Goal: Find specific page/section: Find specific page/section

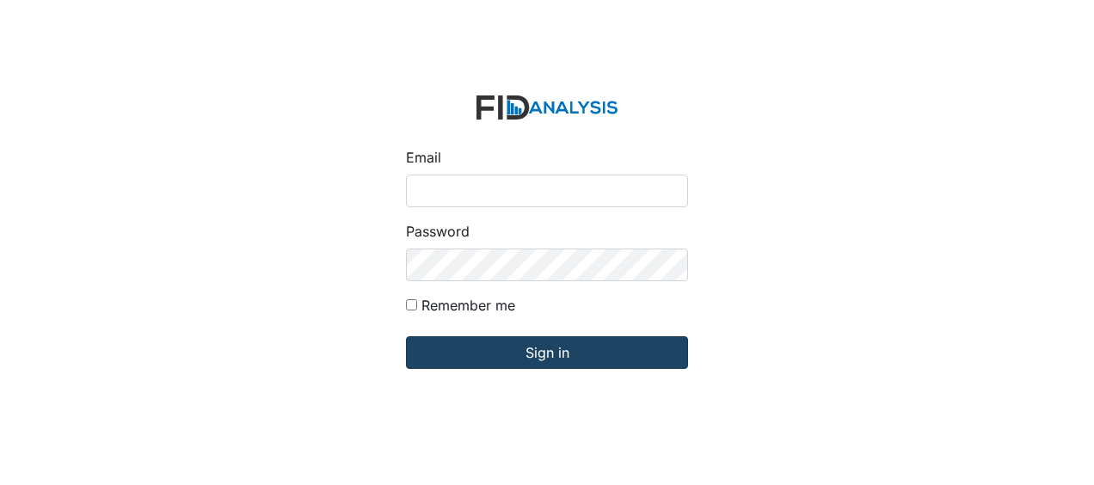
type input "Jbryant@lifeincorporated.com"
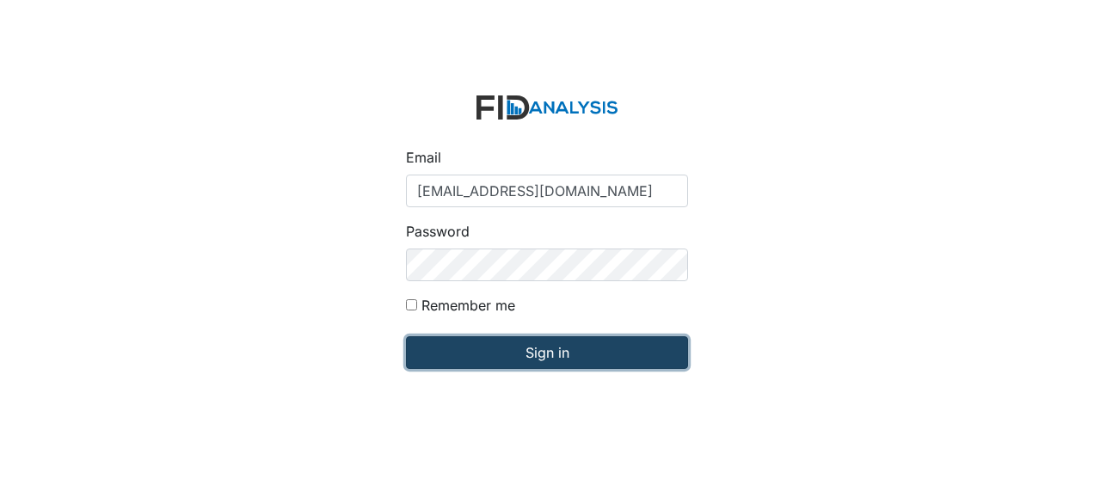
click at [469, 356] on input "Sign in" at bounding box center [547, 352] width 282 height 33
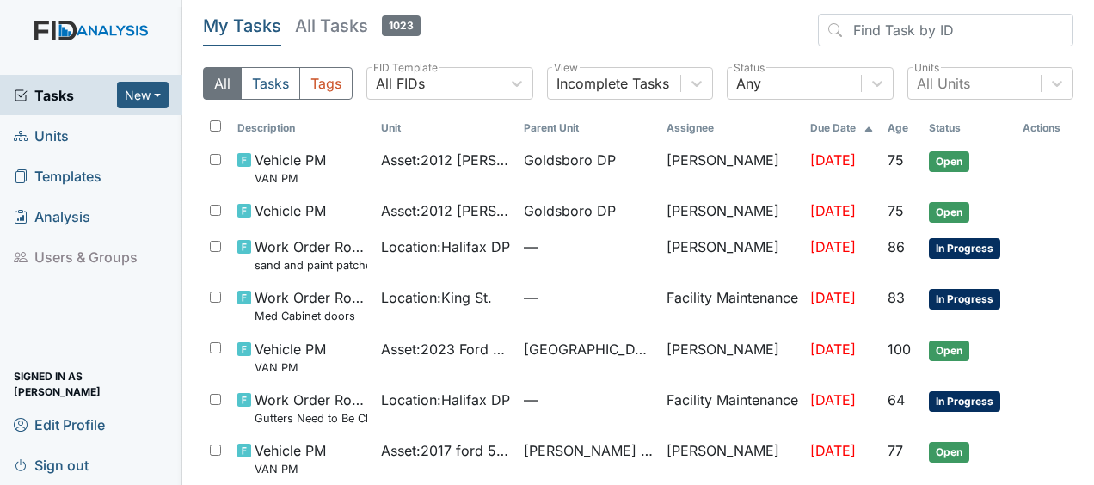
click at [77, 133] on link "Units" at bounding box center [91, 135] width 182 height 40
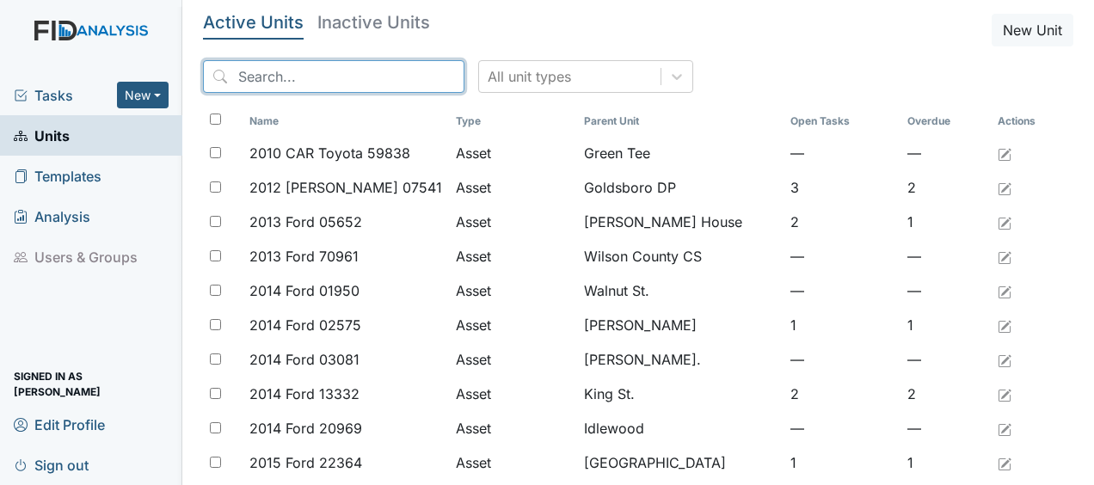
click at [264, 83] on input "search" at bounding box center [333, 76] width 261 height 33
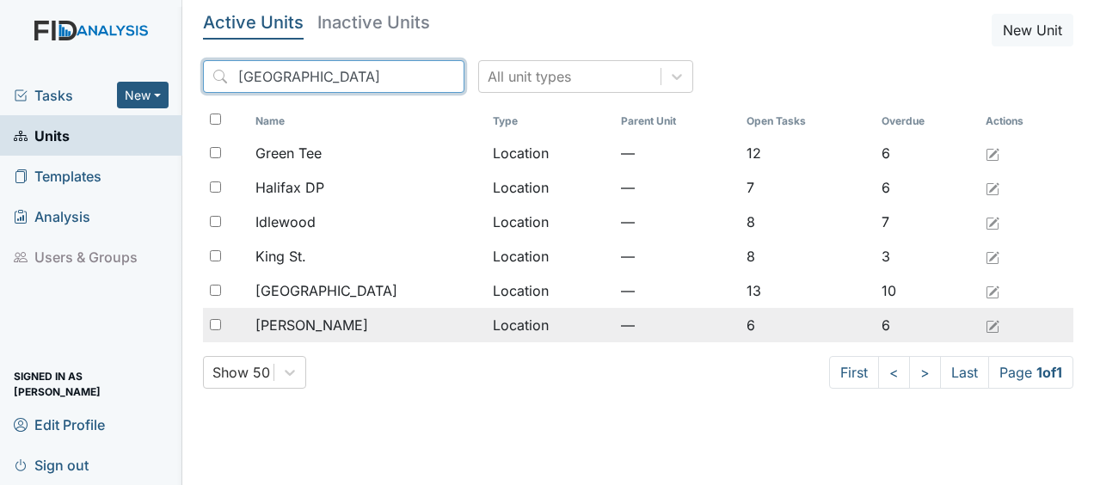
type input "halifax"
click at [486, 325] on td "Location" at bounding box center [550, 325] width 128 height 34
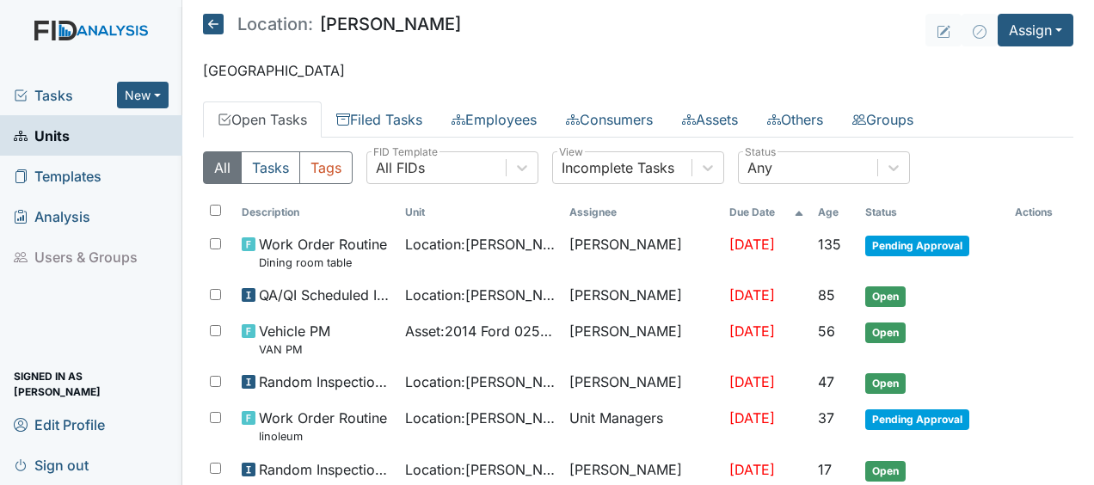
click at [216, 17] on icon at bounding box center [213, 24] width 21 height 21
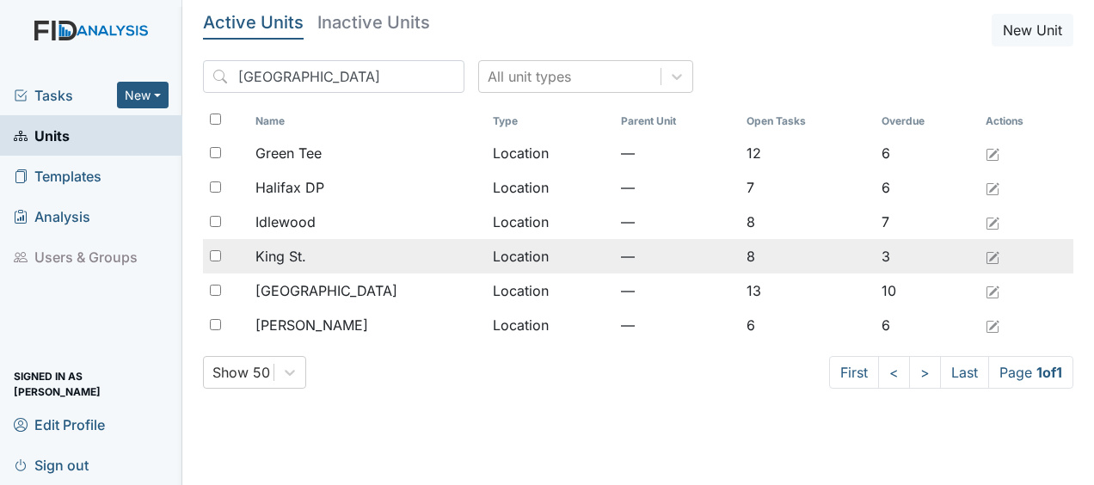
click at [332, 258] on div "King St." at bounding box center [366, 256] width 223 height 21
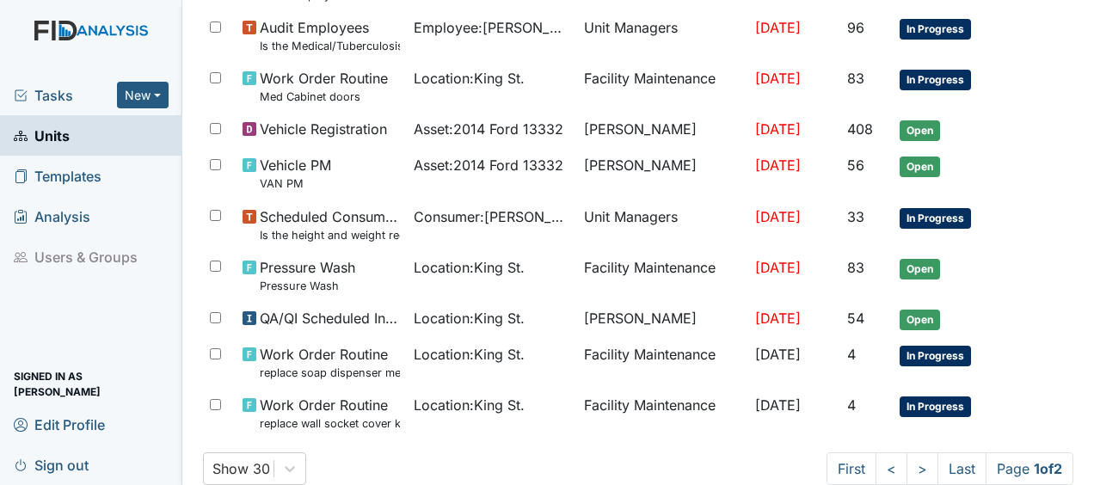
scroll to position [1324, 0]
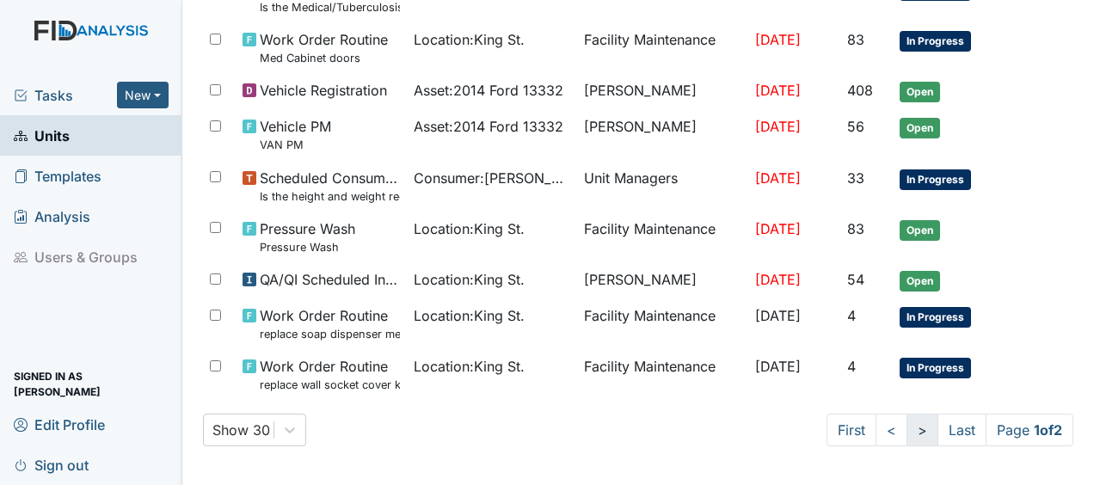
click at [906, 428] on link ">" at bounding box center [922, 430] width 32 height 33
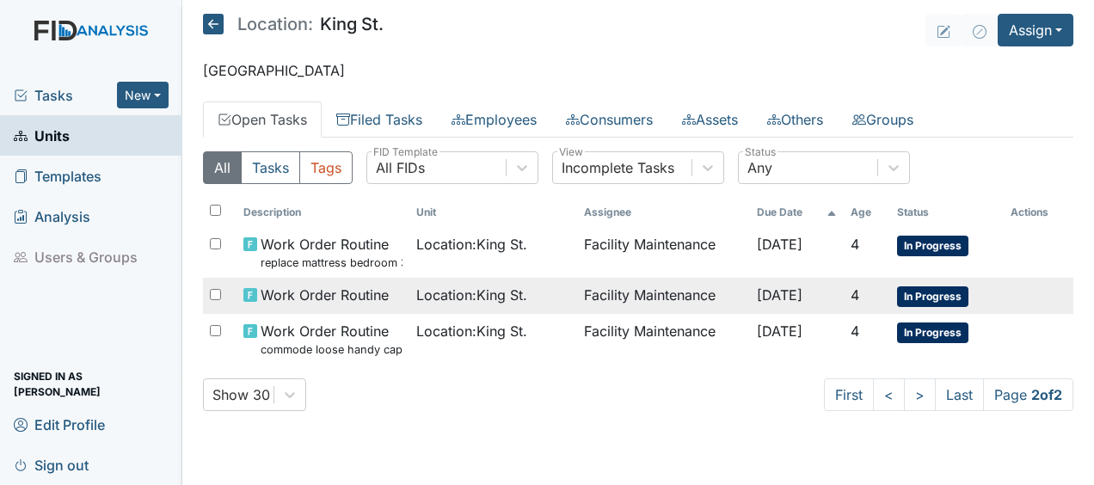
click at [496, 294] on span "Location : King St." at bounding box center [471, 295] width 111 height 21
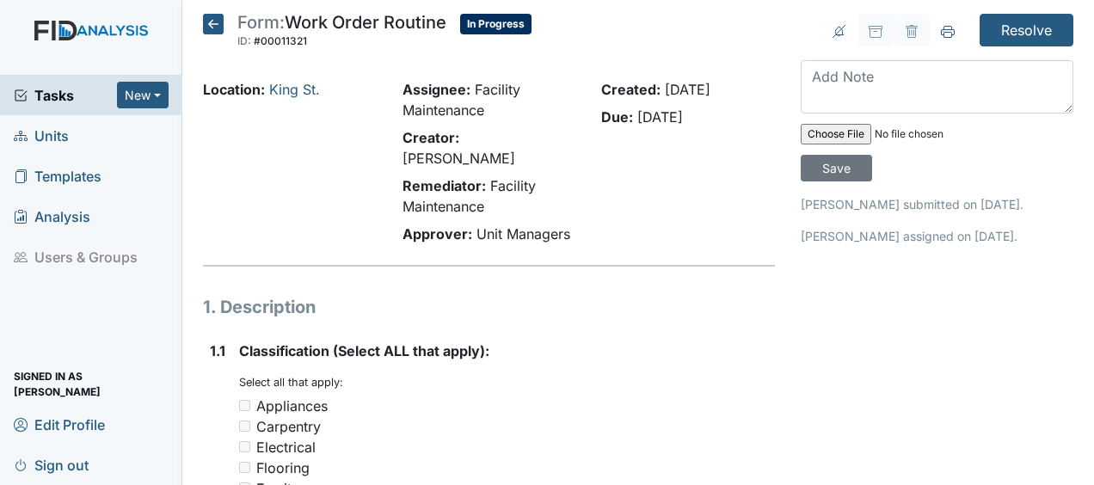
click at [217, 26] on icon at bounding box center [213, 24] width 21 height 21
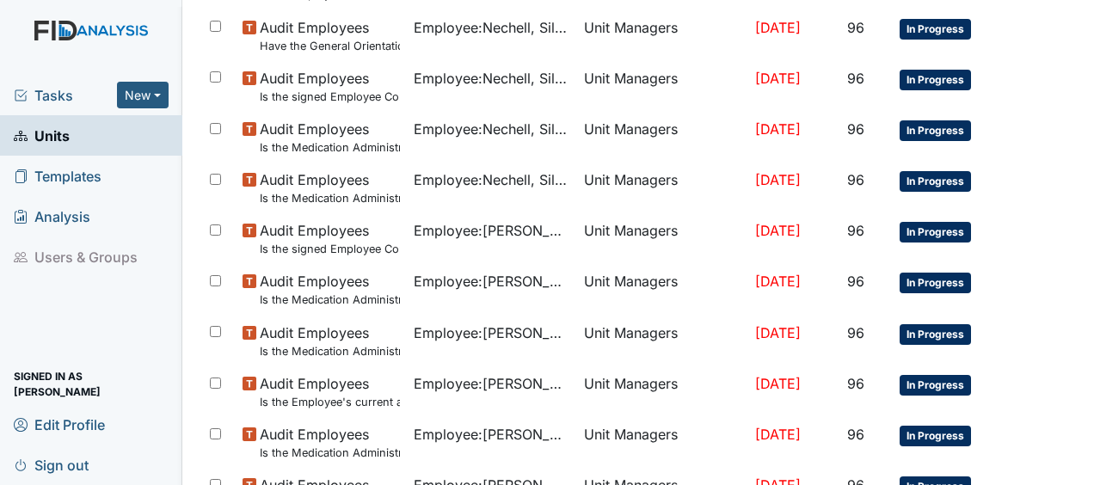
scroll to position [612, 0]
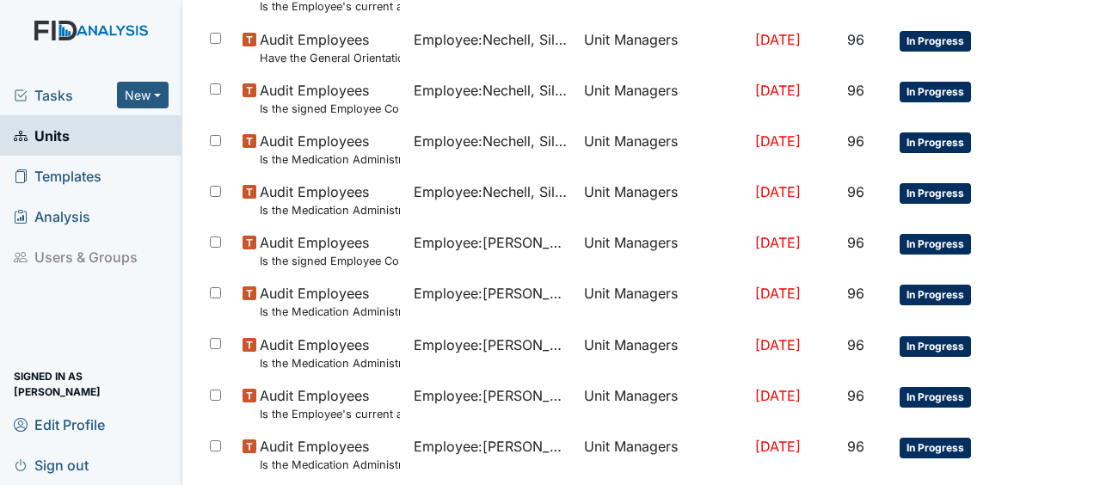
click at [144, 326] on div "Tasks New Form Inspection Document Bundle Units Templates Analysis Users & Grou…" at bounding box center [91, 280] width 182 height 410
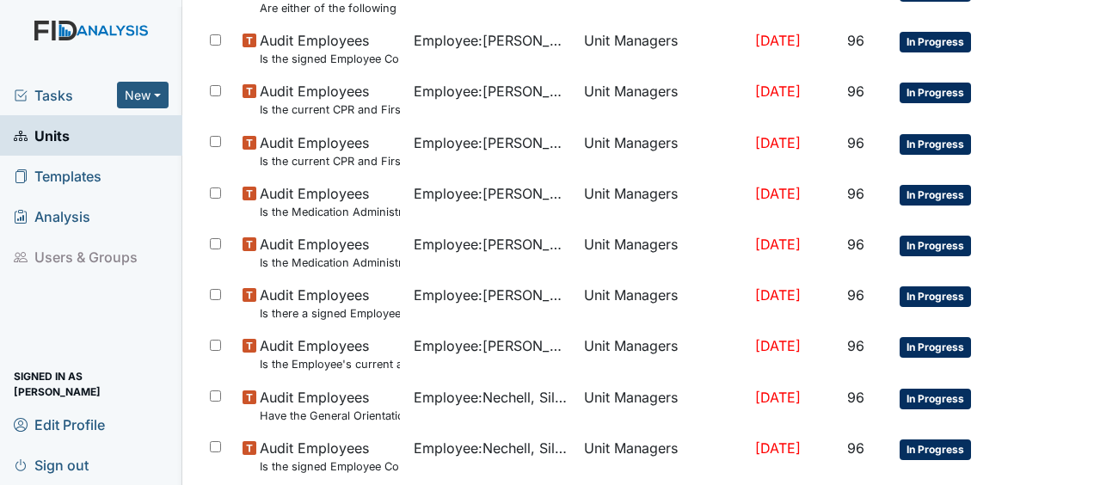
scroll to position [0, 0]
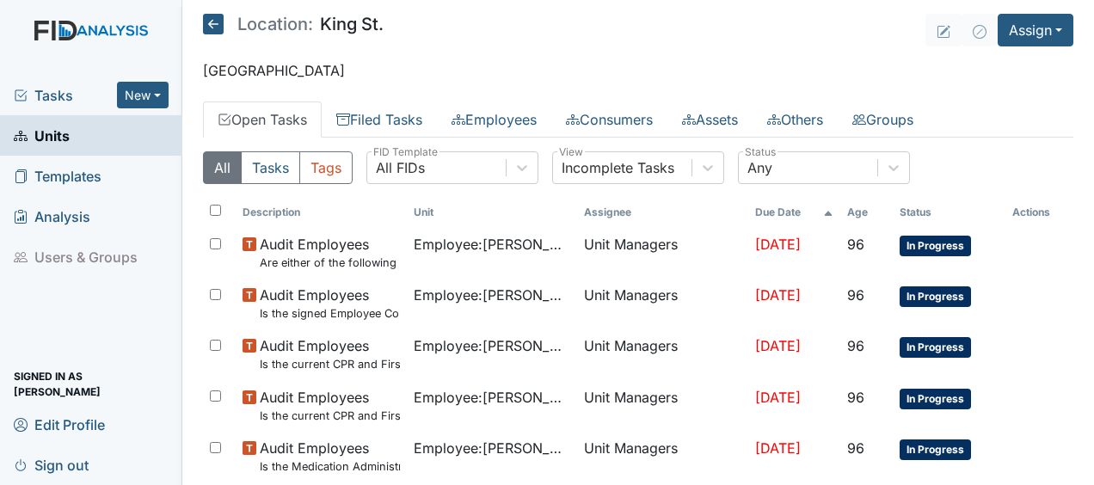
click at [218, 22] on icon at bounding box center [213, 24] width 21 height 21
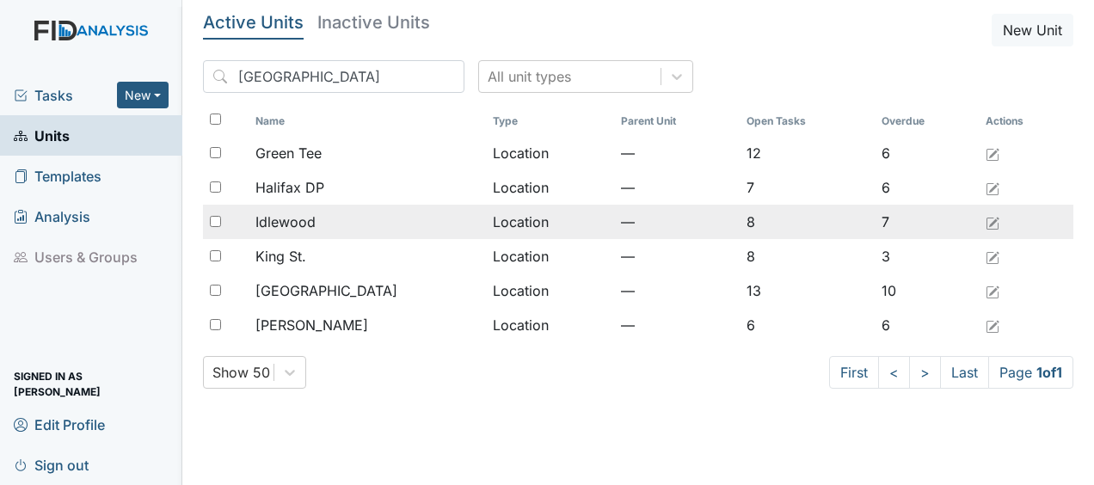
click at [316, 228] on span "Idlewood" at bounding box center [285, 221] width 60 height 21
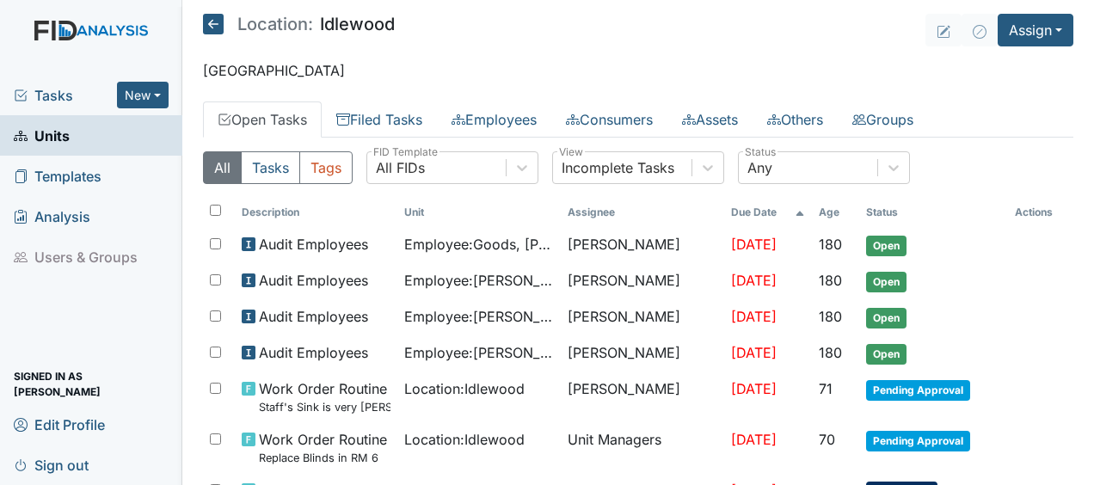
click at [214, 28] on icon at bounding box center [213, 24] width 21 height 21
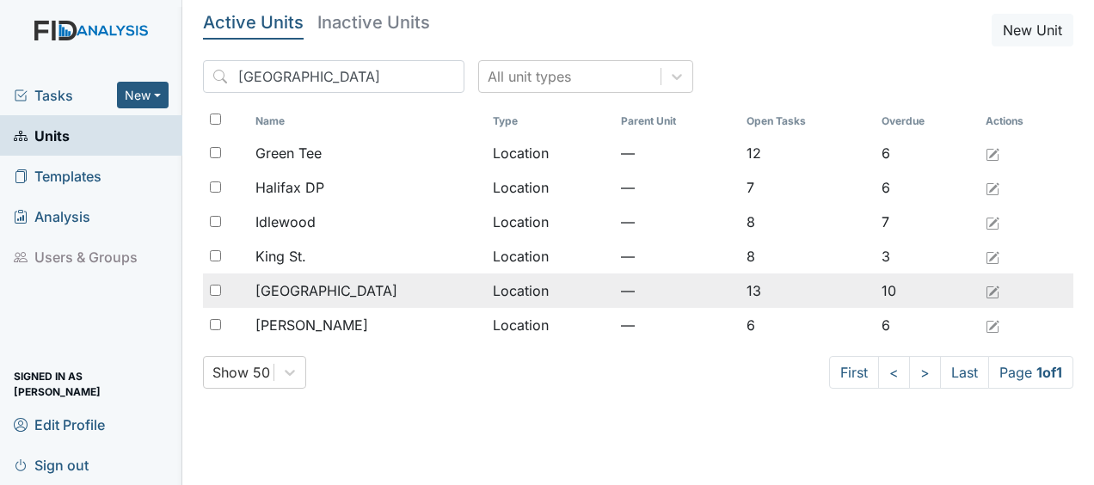
click at [285, 290] on span "[GEOGRAPHIC_DATA]" at bounding box center [326, 290] width 142 height 21
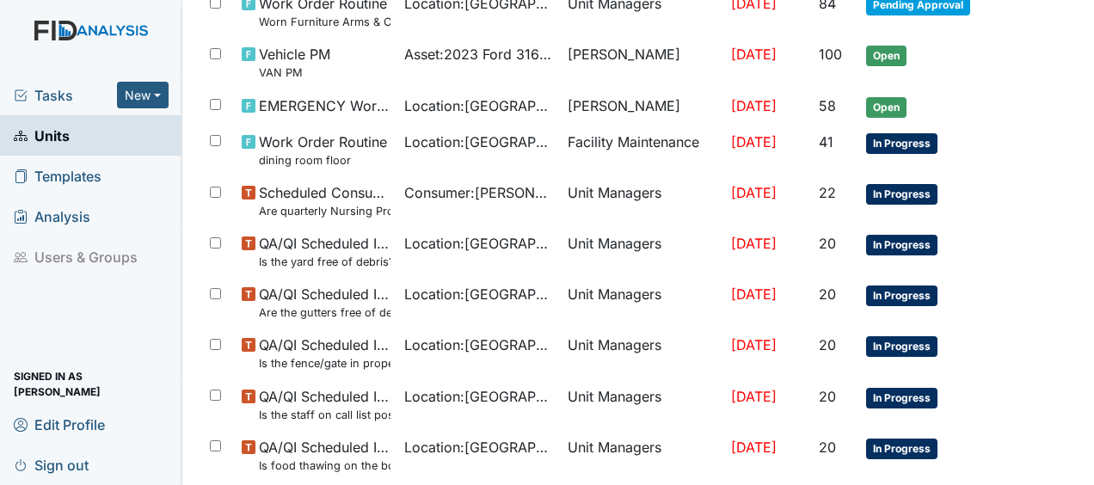
scroll to position [292, 0]
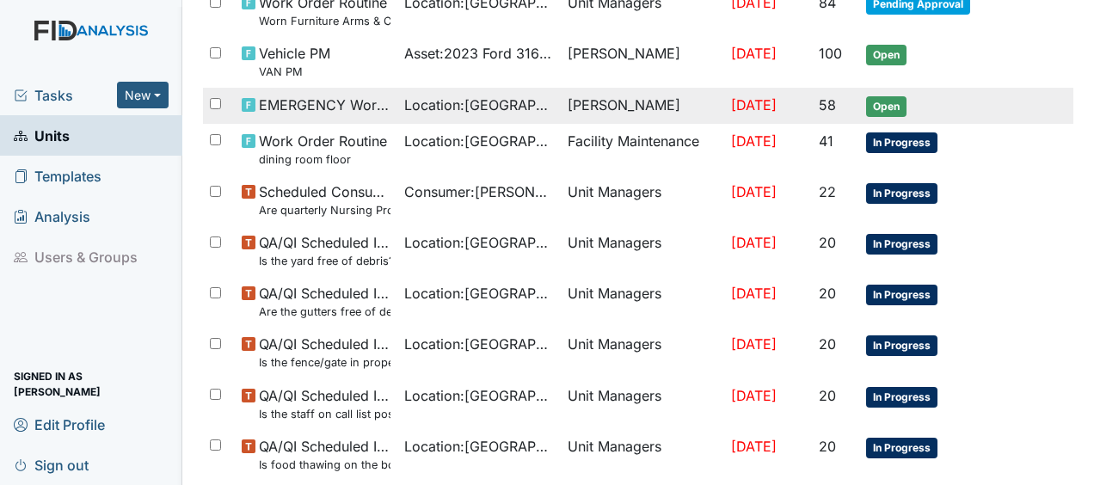
click at [404, 96] on span "Location : Lakeview" at bounding box center [479, 105] width 150 height 21
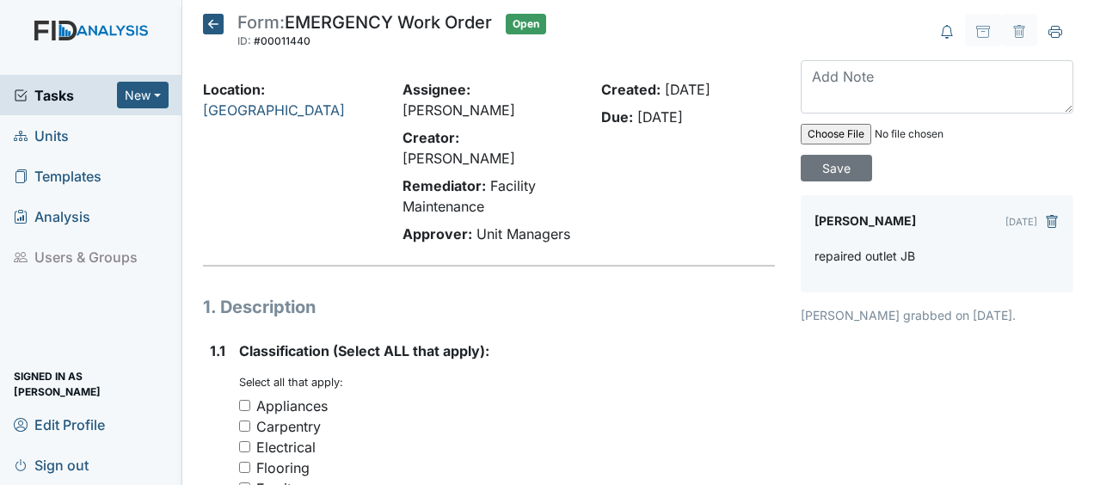
click at [216, 23] on icon at bounding box center [213, 24] width 21 height 21
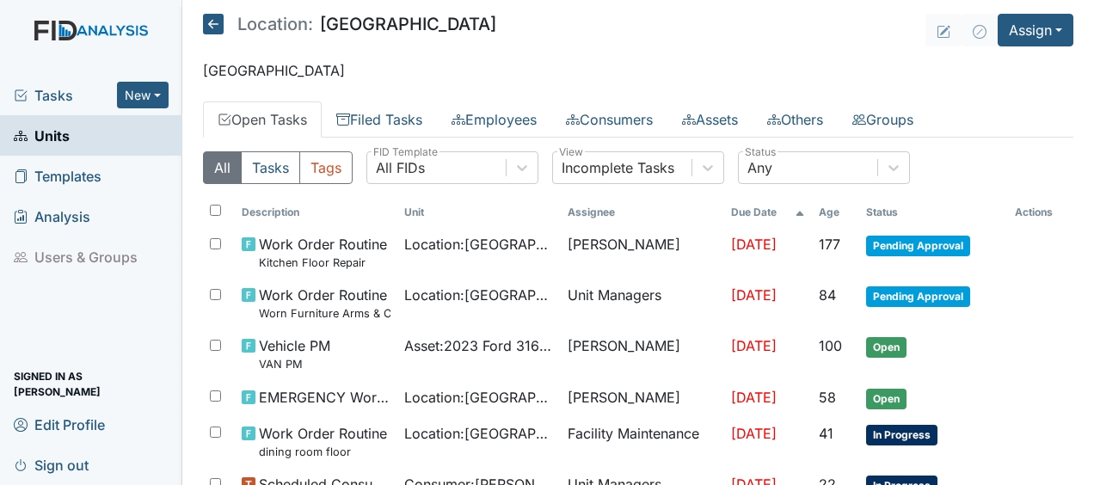
click at [233, 25] on h5 "Location: [GEOGRAPHIC_DATA]" at bounding box center [349, 24] width 293 height 21
click at [214, 29] on icon at bounding box center [213, 24] width 21 height 21
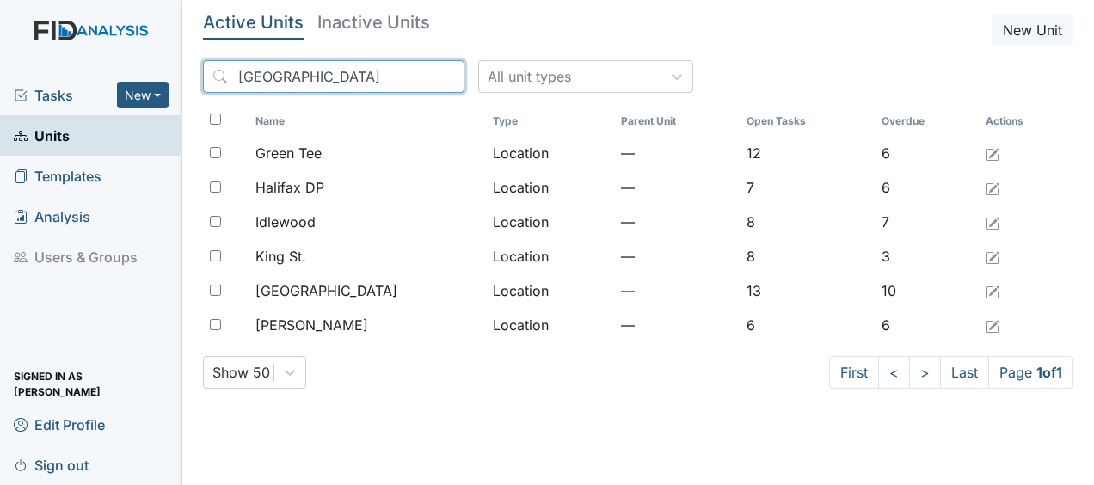
click at [412, 77] on input "[GEOGRAPHIC_DATA]" at bounding box center [333, 76] width 261 height 33
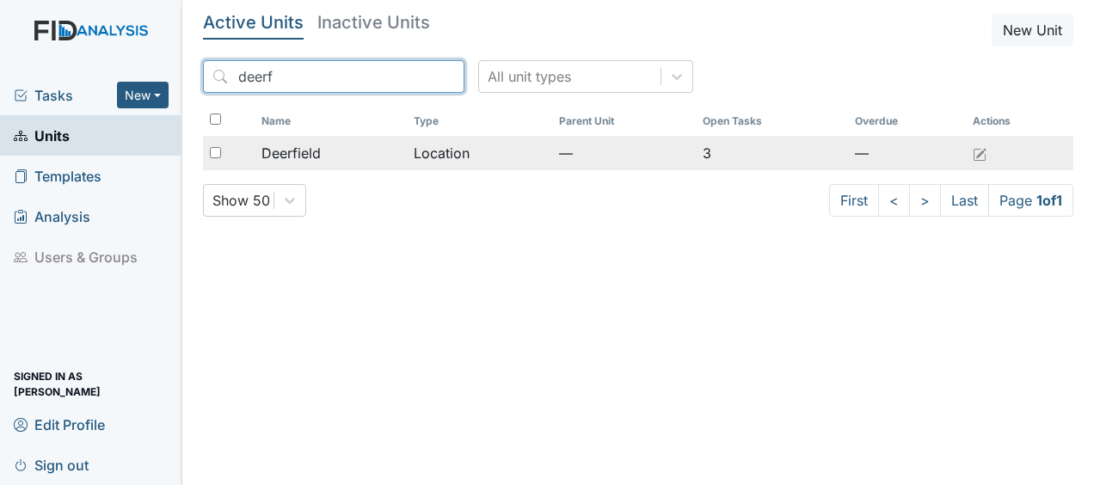
type input "deerf"
click at [291, 157] on span "Deerfield" at bounding box center [290, 153] width 59 height 21
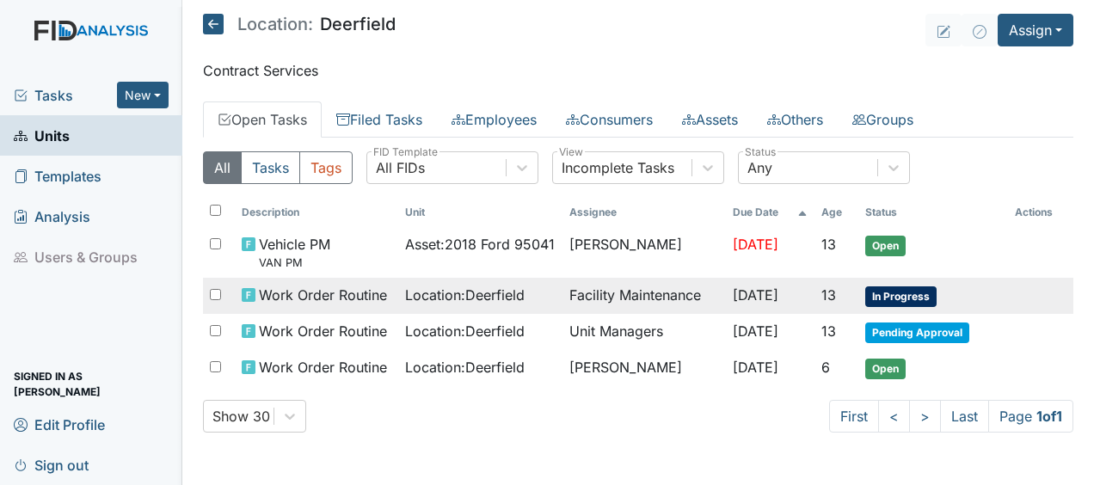
drag, startPoint x: 509, startPoint y: 301, endPoint x: 429, endPoint y: 297, distance: 80.1
click at [429, 297] on span "Location : [GEOGRAPHIC_DATA]" at bounding box center [464, 295] width 119 height 21
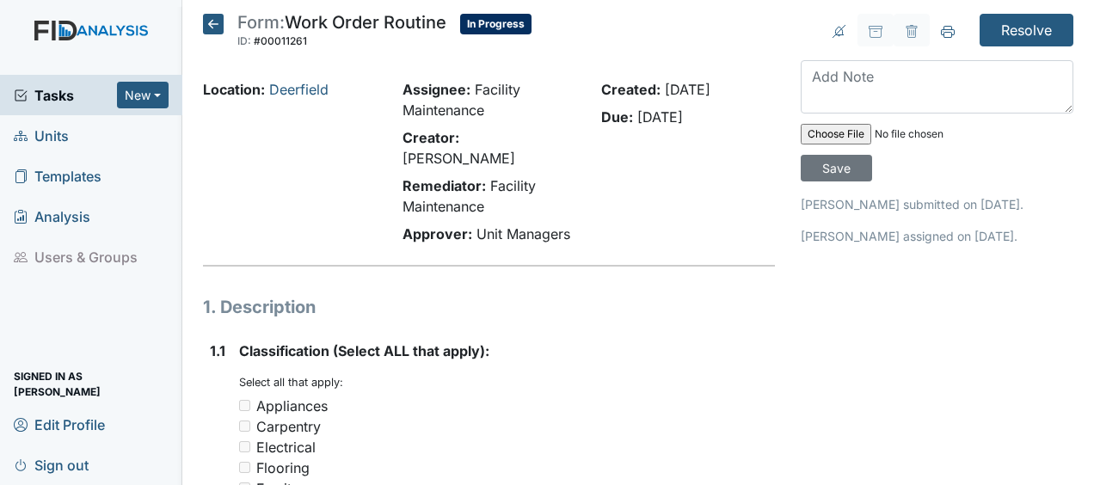
drag, startPoint x: 213, startPoint y: 28, endPoint x: 649, endPoint y: 271, distance: 499.2
click at [216, 21] on icon at bounding box center [213, 24] width 21 height 21
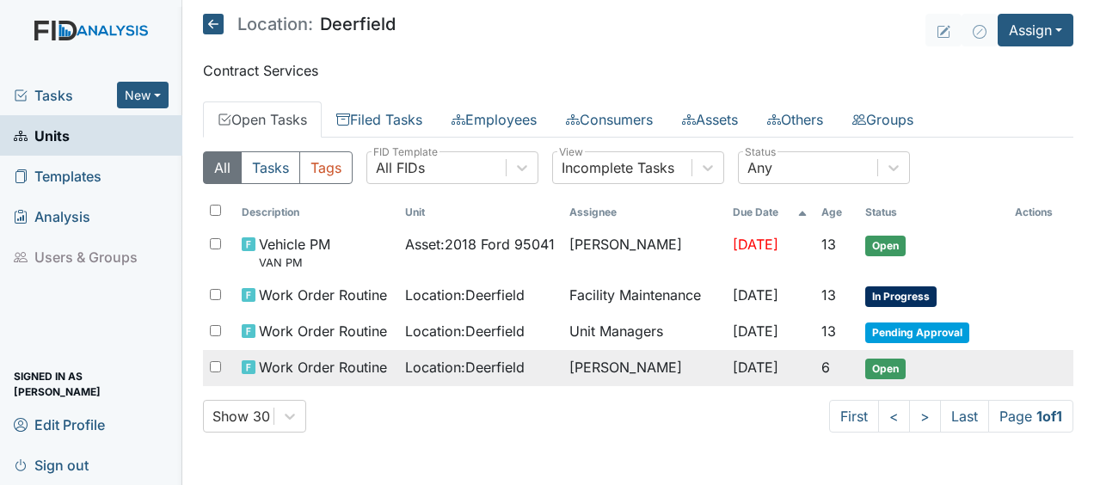
click at [467, 365] on span "Location : [GEOGRAPHIC_DATA]" at bounding box center [464, 367] width 119 height 21
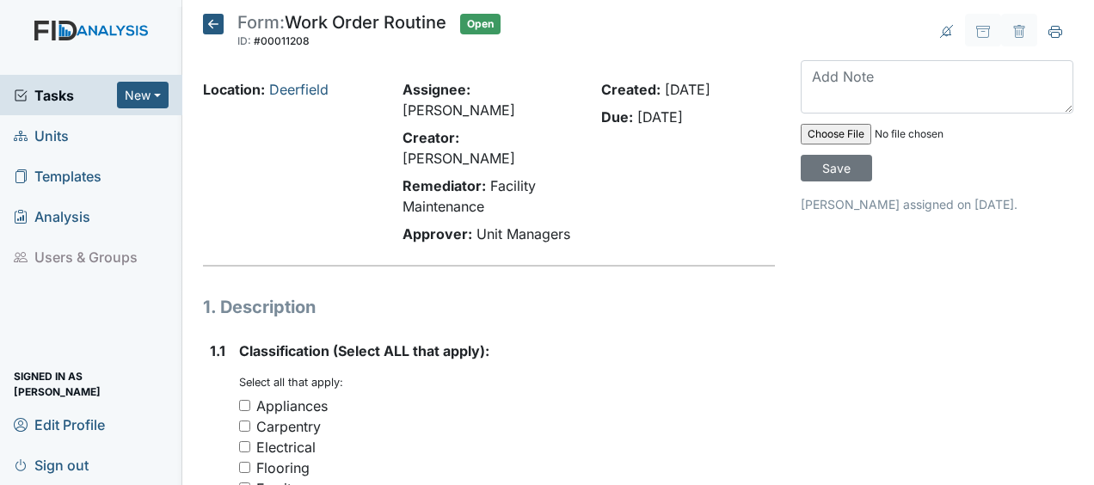
click at [212, 26] on icon at bounding box center [213, 24] width 21 height 21
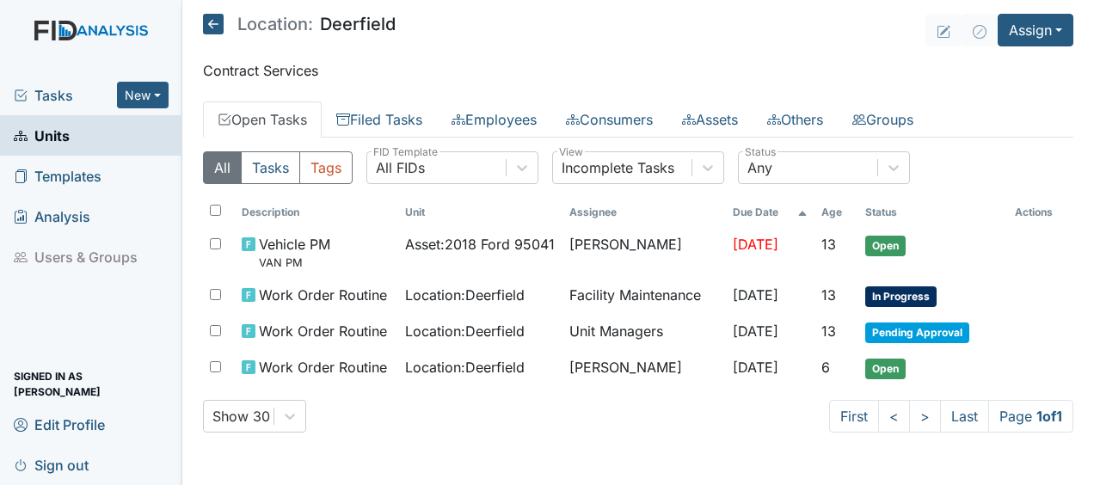
click at [212, 26] on icon at bounding box center [213, 24] width 21 height 21
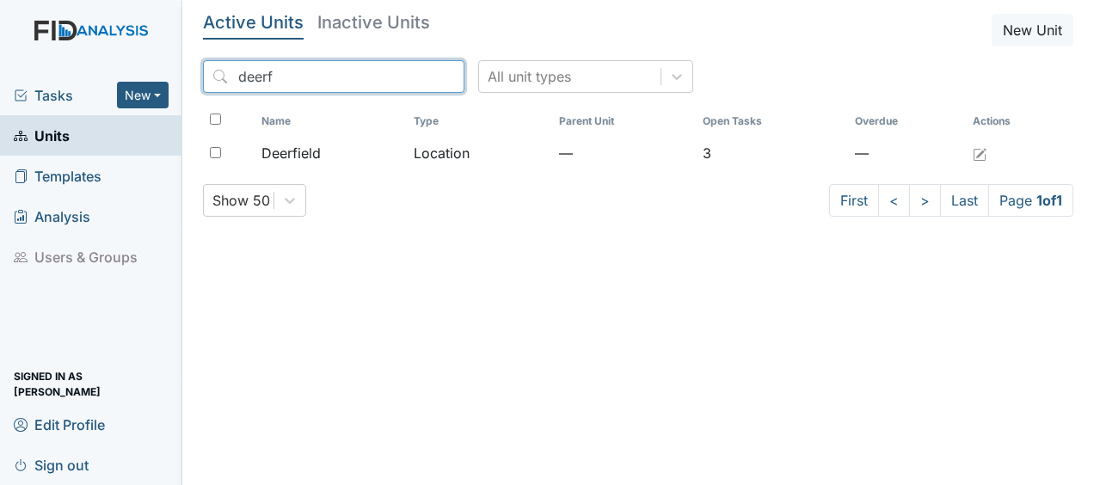
click at [411, 77] on input "deerf" at bounding box center [333, 76] width 261 height 33
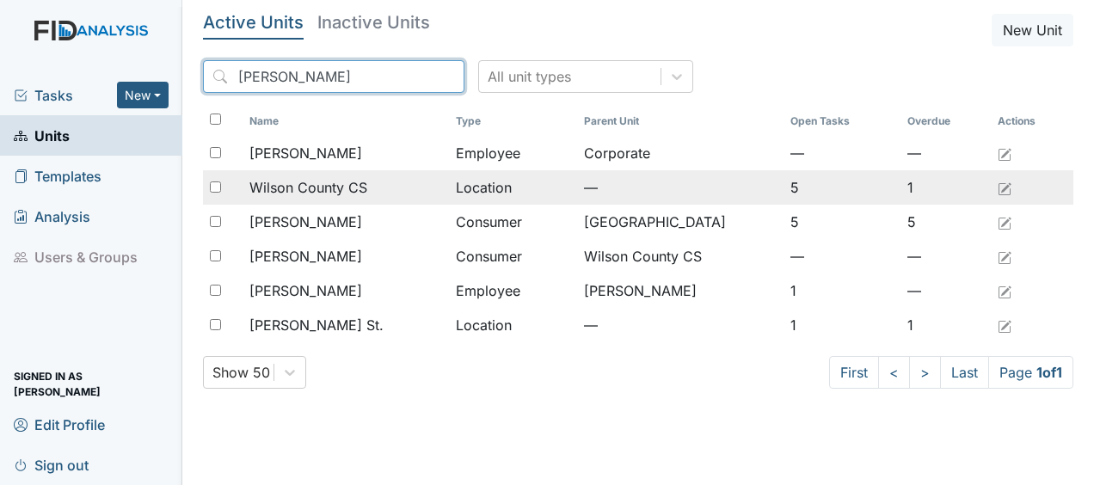
type input "wilson"
click at [404, 197] on div "Wilson County CS" at bounding box center [345, 187] width 193 height 21
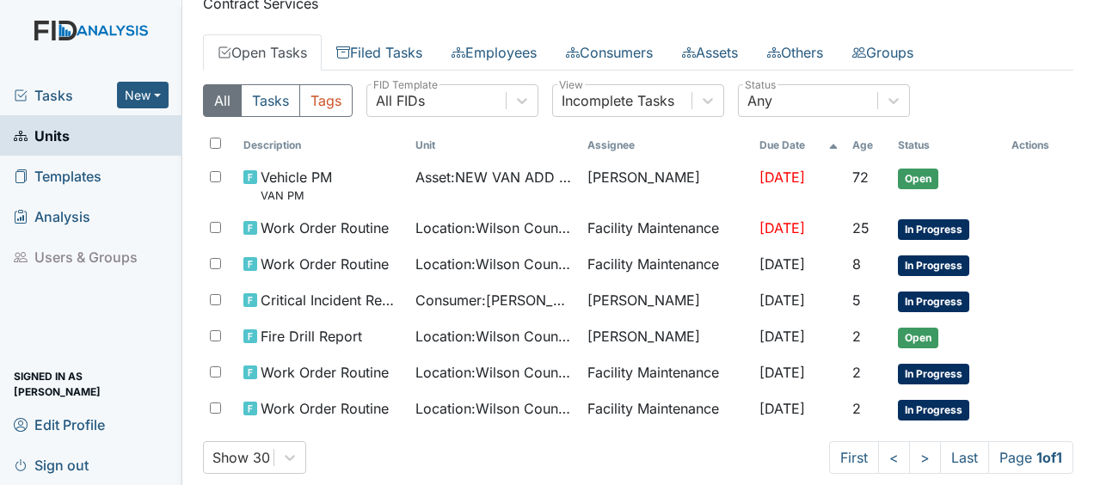
scroll to position [68, 0]
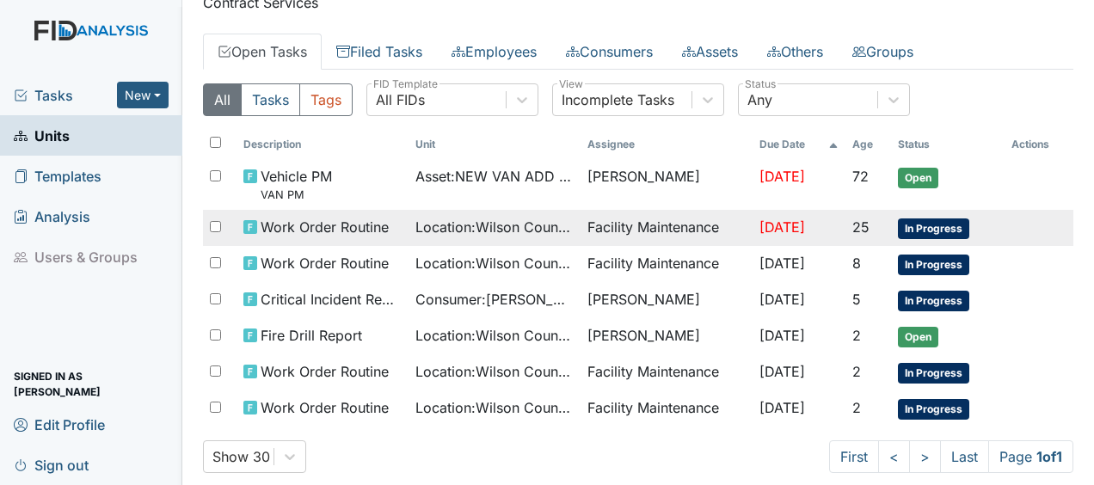
click at [286, 225] on span "Work Order Routine" at bounding box center [324, 227] width 128 height 21
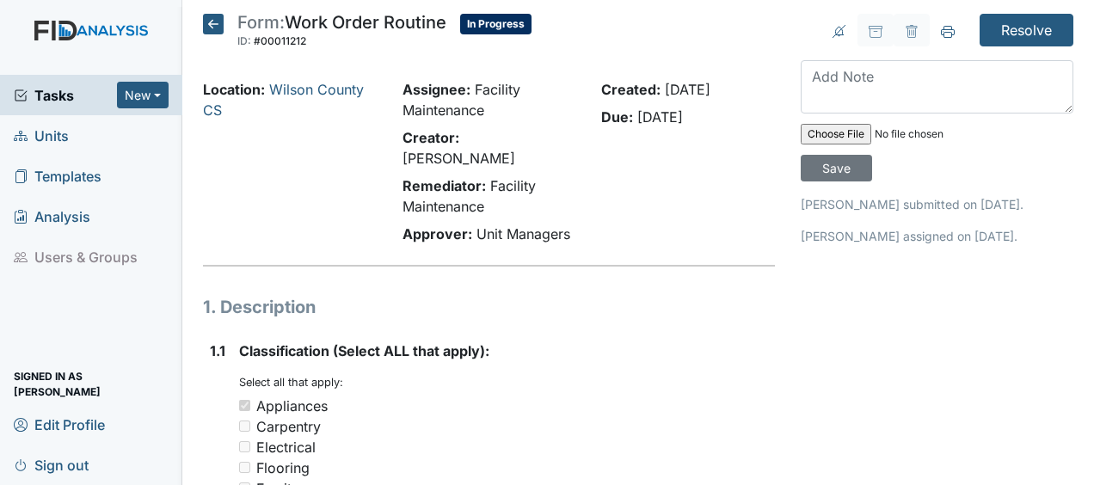
click at [214, 21] on icon at bounding box center [213, 24] width 21 height 21
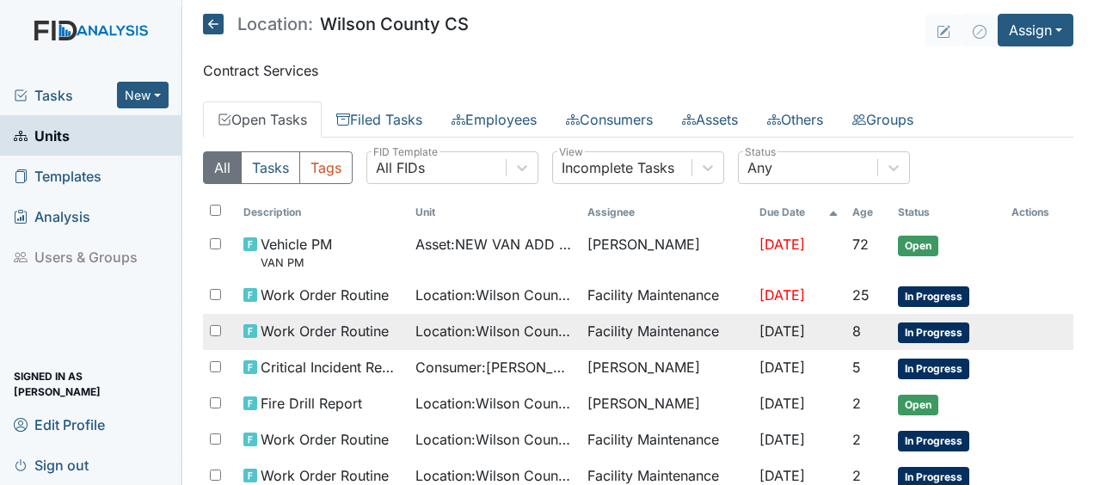
click at [344, 330] on span "Work Order Routine" at bounding box center [324, 331] width 128 height 21
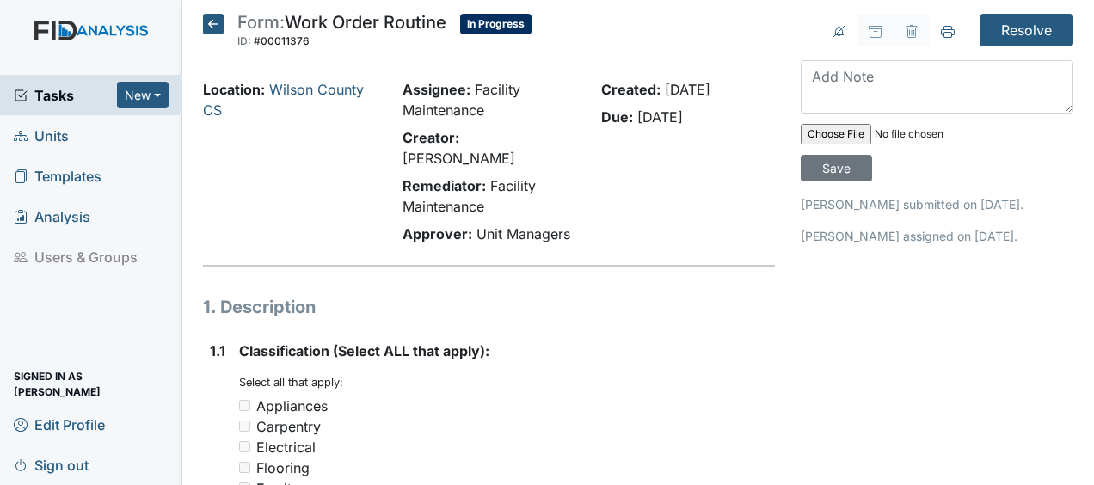
click at [215, 28] on icon at bounding box center [213, 24] width 21 height 21
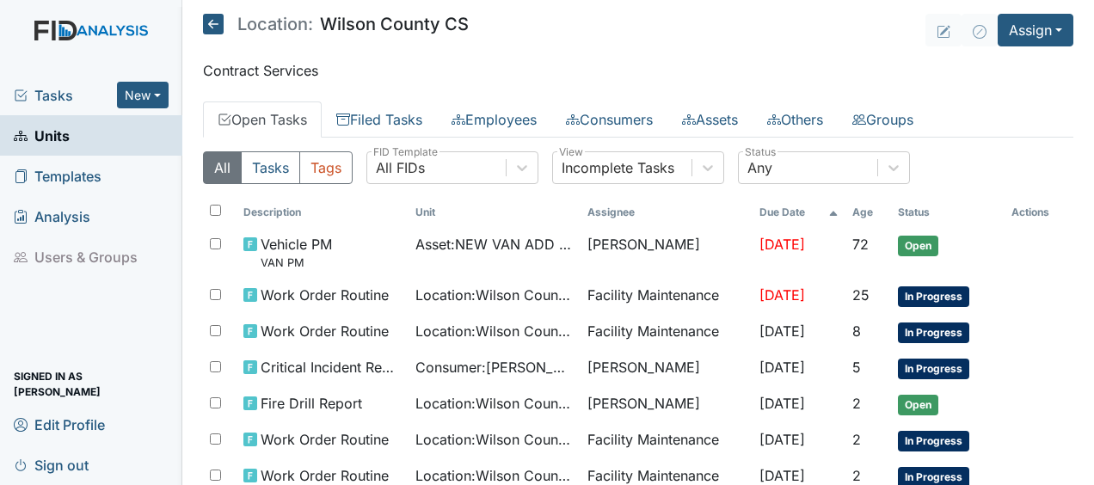
drag, startPoint x: 0, startPoint y: 0, endPoint x: 144, endPoint y: 328, distance: 358.0
click at [144, 328] on div "Tasks New Form Inspection Document Bundle Units Templates Analysis Users & Grou…" at bounding box center [91, 280] width 182 height 410
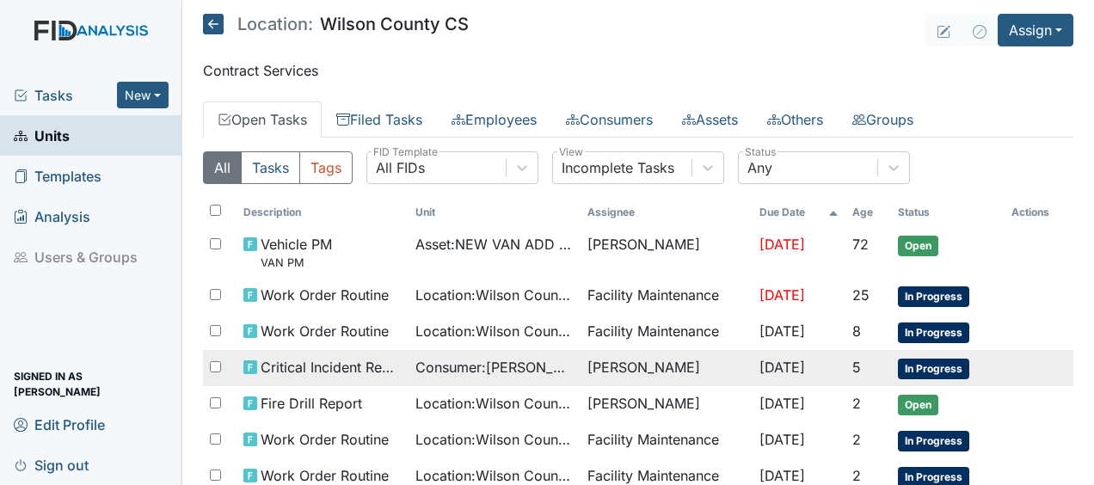
click at [341, 368] on span "Critical Incident Report" at bounding box center [330, 367] width 141 height 21
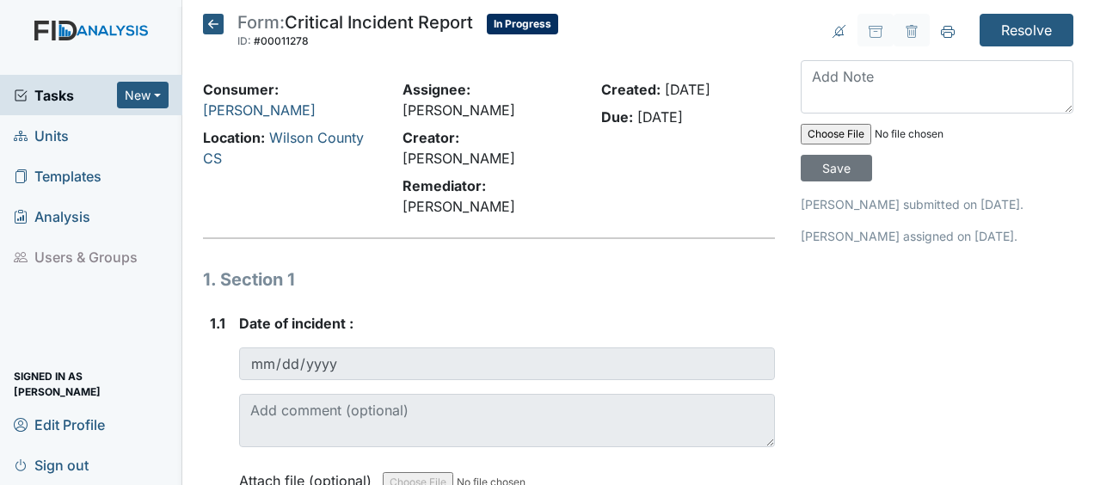
click at [212, 21] on icon at bounding box center [213, 24] width 21 height 21
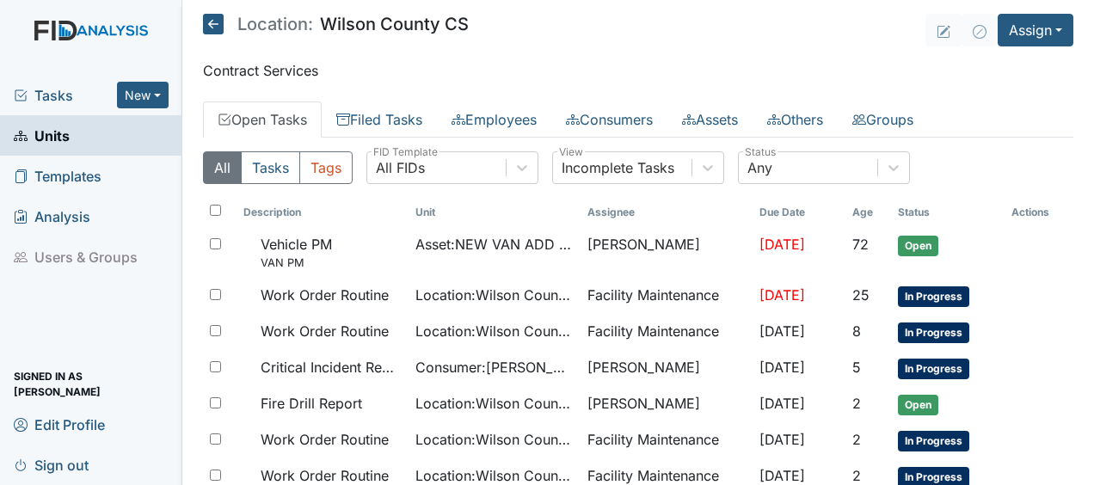
scroll to position [92, 0]
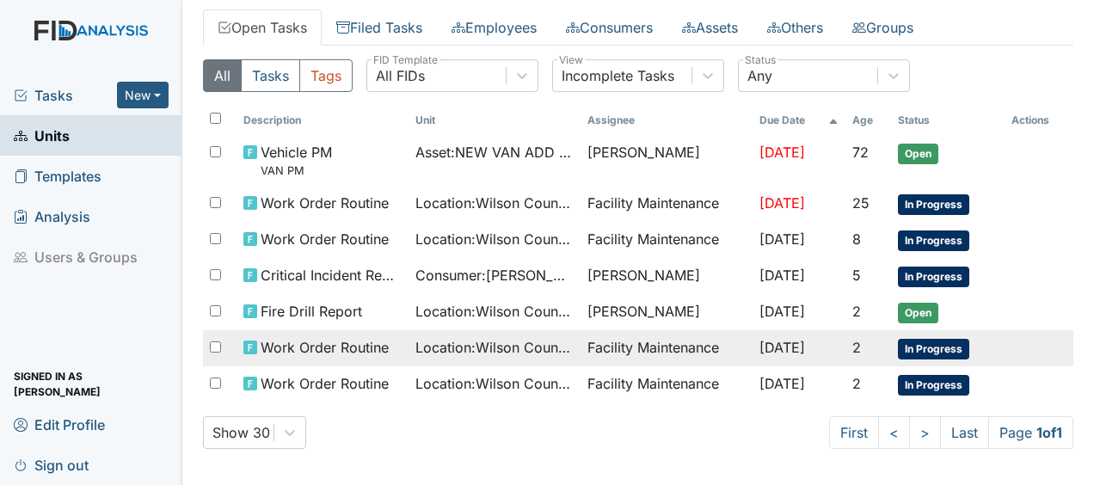
click at [279, 342] on span "Work Order Routine" at bounding box center [324, 347] width 128 height 21
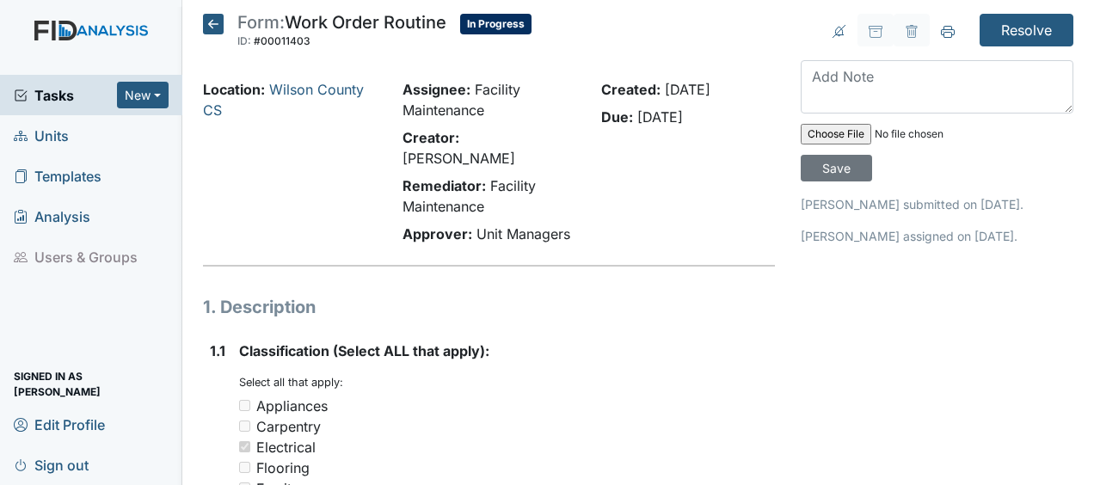
click at [213, 24] on icon at bounding box center [213, 24] width 21 height 21
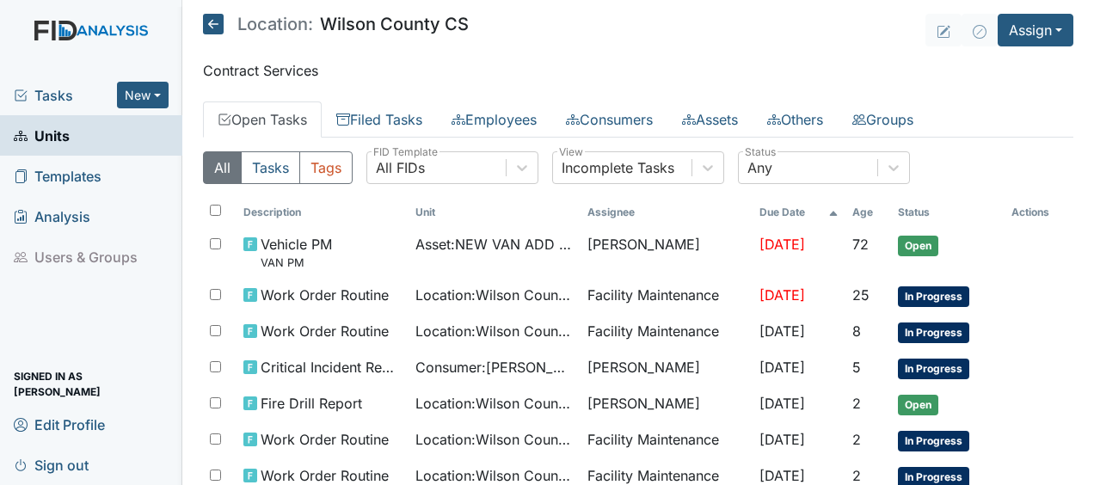
scroll to position [92, 0]
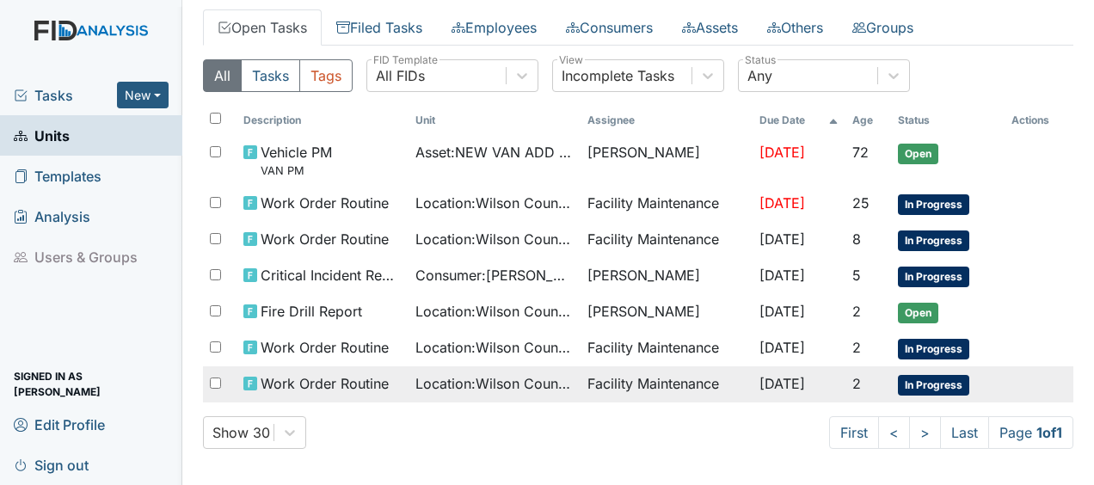
click at [337, 384] on span "Work Order Routine" at bounding box center [324, 383] width 128 height 21
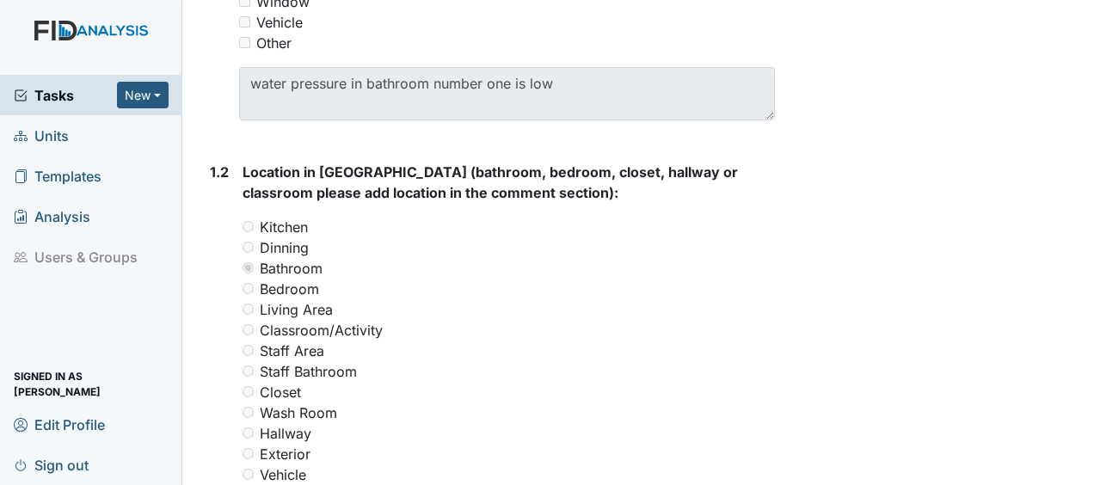
scroll to position [590, 0]
